Goal: Transaction & Acquisition: Purchase product/service

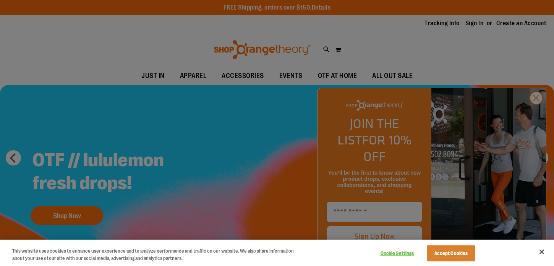
click at [471, 48] on div at bounding box center [277, 133] width 554 height 266
click at [452, 254] on button "Accept Cookies" at bounding box center [451, 253] width 48 height 16
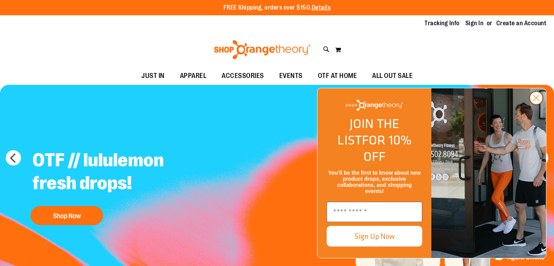
click at [540, 104] on circle "Close dialog" at bounding box center [536, 98] width 13 height 13
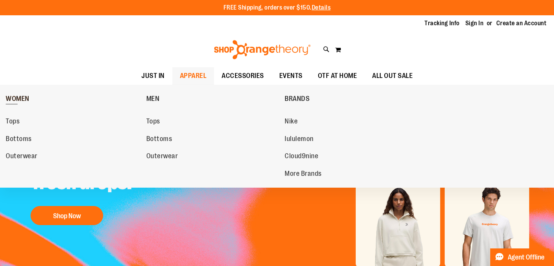
click at [19, 98] on span "WOMEN" at bounding box center [18, 100] width 24 height 10
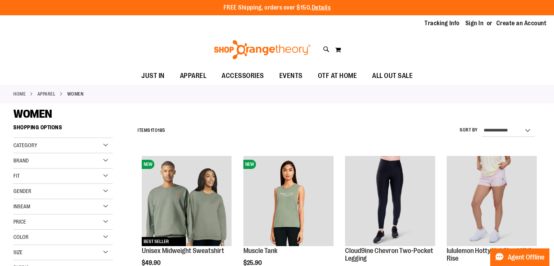
click at [106, 250] on div "Size" at bounding box center [62, 252] width 99 height 15
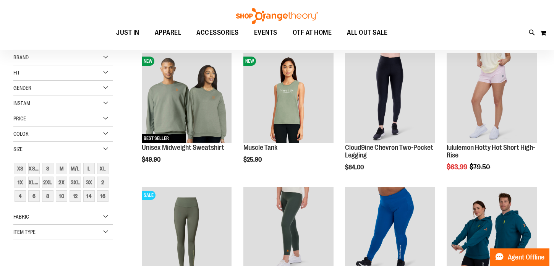
scroll to position [117, 0]
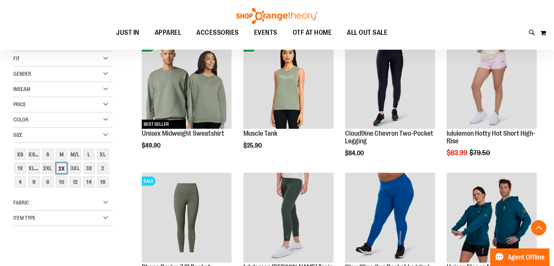
click at [63, 169] on div "2X" at bounding box center [61, 167] width 11 height 11
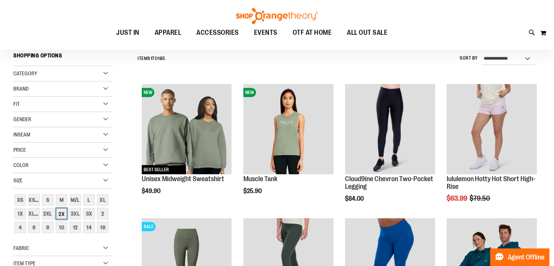
scroll to position [71, 0]
click at [49, 213] on div "2XL" at bounding box center [47, 213] width 11 height 11
click at [61, 213] on div "2X" at bounding box center [61, 213] width 11 height 11
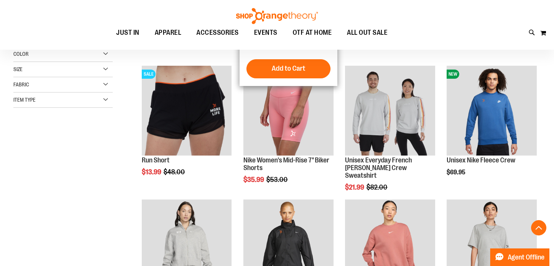
scroll to position [226, 0]
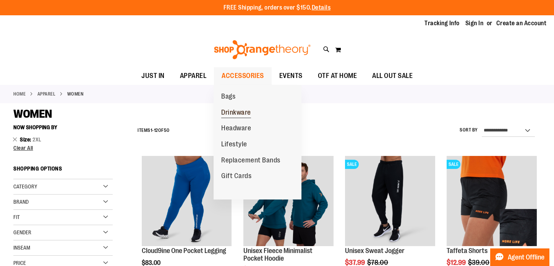
click at [237, 112] on span "Drinkware" at bounding box center [236, 114] width 30 height 10
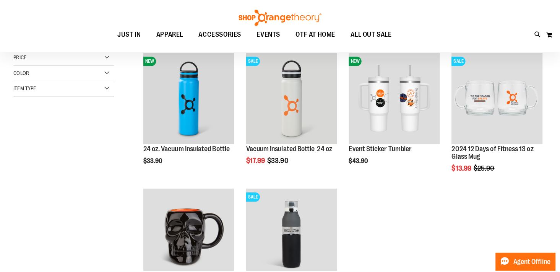
scroll to position [105, 0]
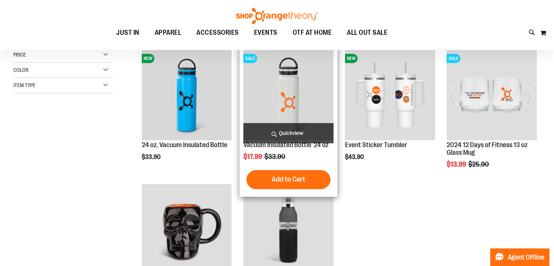
click at [289, 133] on span "Quickview" at bounding box center [288, 133] width 90 height 20
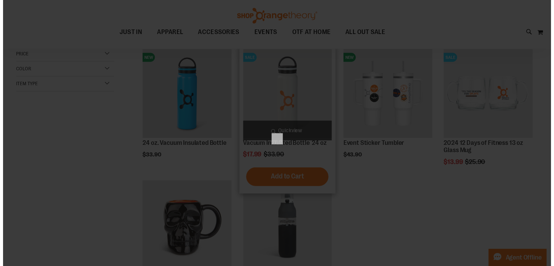
scroll to position [0, 0]
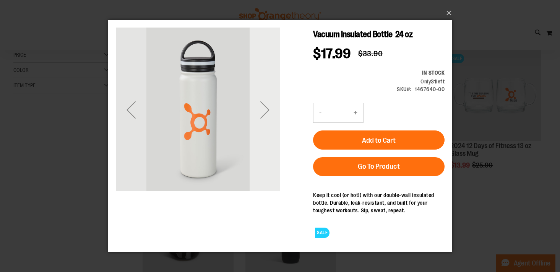
click at [267, 110] on div "Next" at bounding box center [264, 109] width 31 height 31
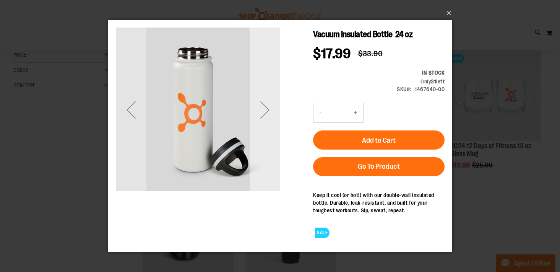
click at [267, 110] on div "Next" at bounding box center [264, 109] width 31 height 31
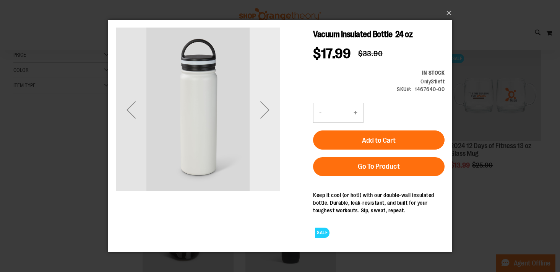
click at [267, 110] on div "Next" at bounding box center [264, 109] width 31 height 31
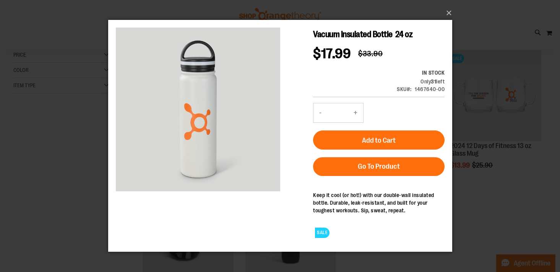
click at [63, 88] on div "×" at bounding box center [280, 136] width 560 height 272
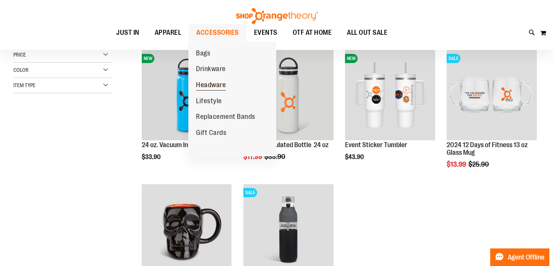
click at [217, 84] on span "Headware" at bounding box center [211, 86] width 30 height 10
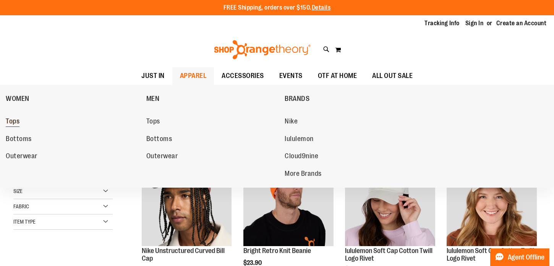
click at [14, 120] on span "Tops" at bounding box center [13, 122] width 14 height 10
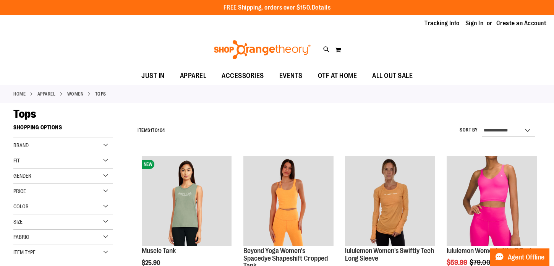
click at [61, 224] on div "Size" at bounding box center [62, 221] width 99 height 15
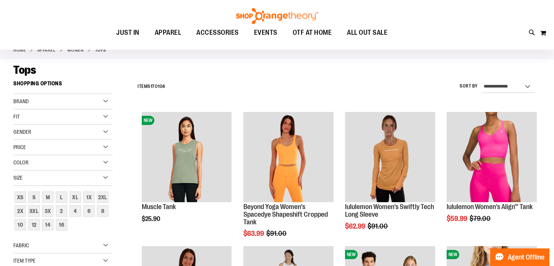
scroll to position [48, 0]
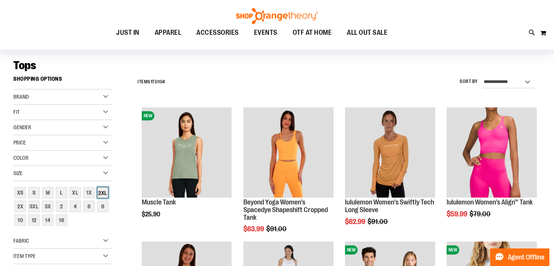
click at [103, 193] on div "2XL" at bounding box center [102, 192] width 11 height 11
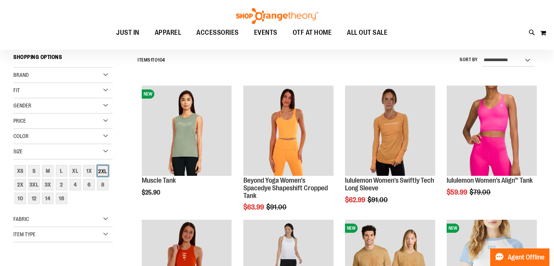
scroll to position [71, 0]
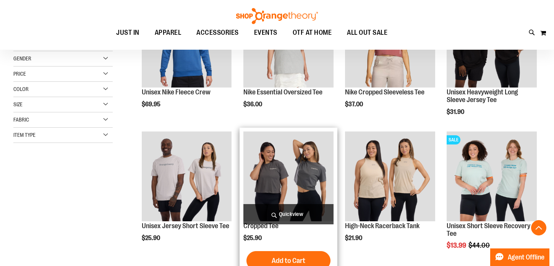
scroll to position [159, 0]
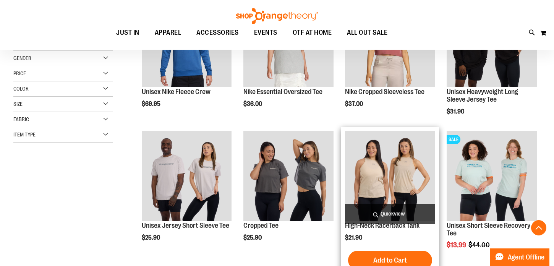
click at [392, 179] on img "product" at bounding box center [390, 176] width 90 height 90
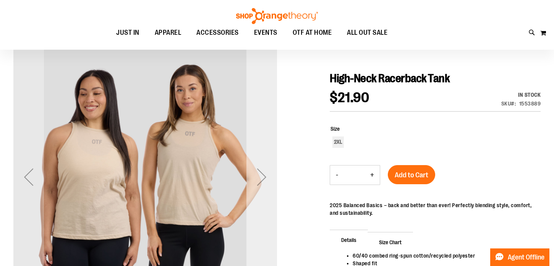
scroll to position [66, 0]
click at [266, 173] on div "Next" at bounding box center [261, 177] width 31 height 31
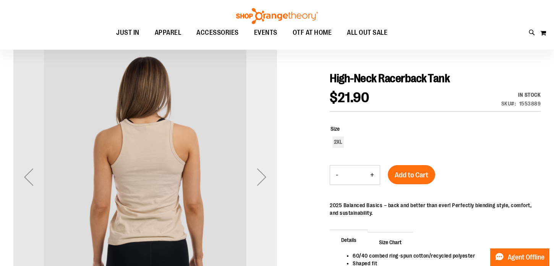
click at [266, 173] on div "Next" at bounding box center [261, 177] width 31 height 31
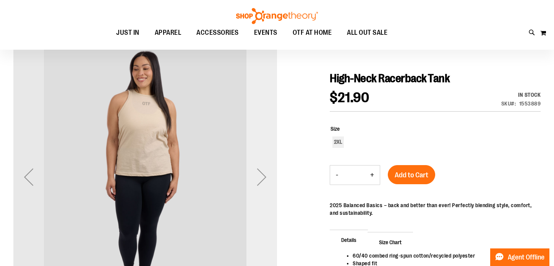
click at [266, 173] on div "Next" at bounding box center [261, 177] width 31 height 31
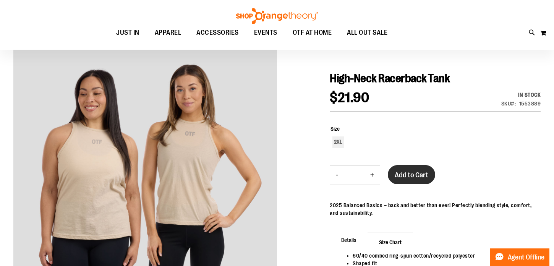
click at [412, 175] on span "Add to Cart" at bounding box center [412, 175] width 34 height 8
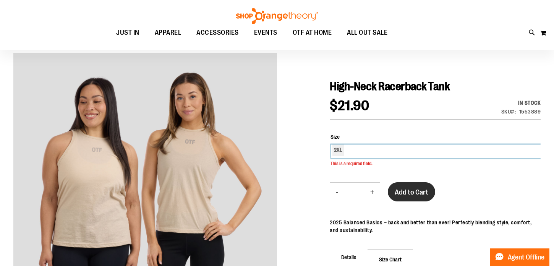
scroll to position [58, 0]
click at [405, 154] on div "2XL" at bounding box center [436, 150] width 210 height 13
click at [362, 149] on div "2XL" at bounding box center [436, 150] width 210 height 13
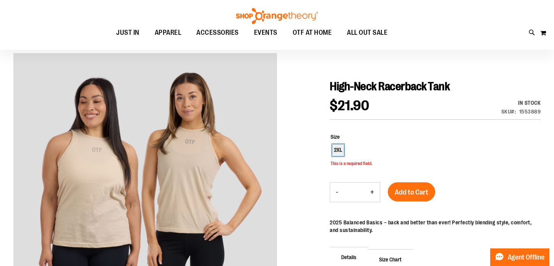
click at [340, 151] on div "2XL" at bounding box center [337, 149] width 11 height 11
type input "***"
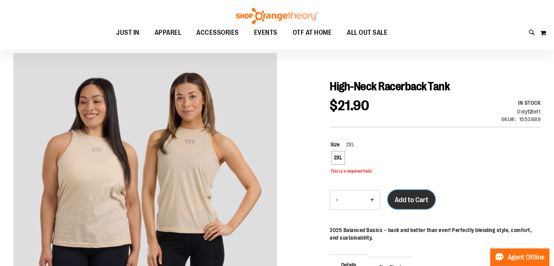
click at [418, 198] on span "Add to Cart" at bounding box center [412, 200] width 34 height 8
